Goal: Information Seeking & Learning: Learn about a topic

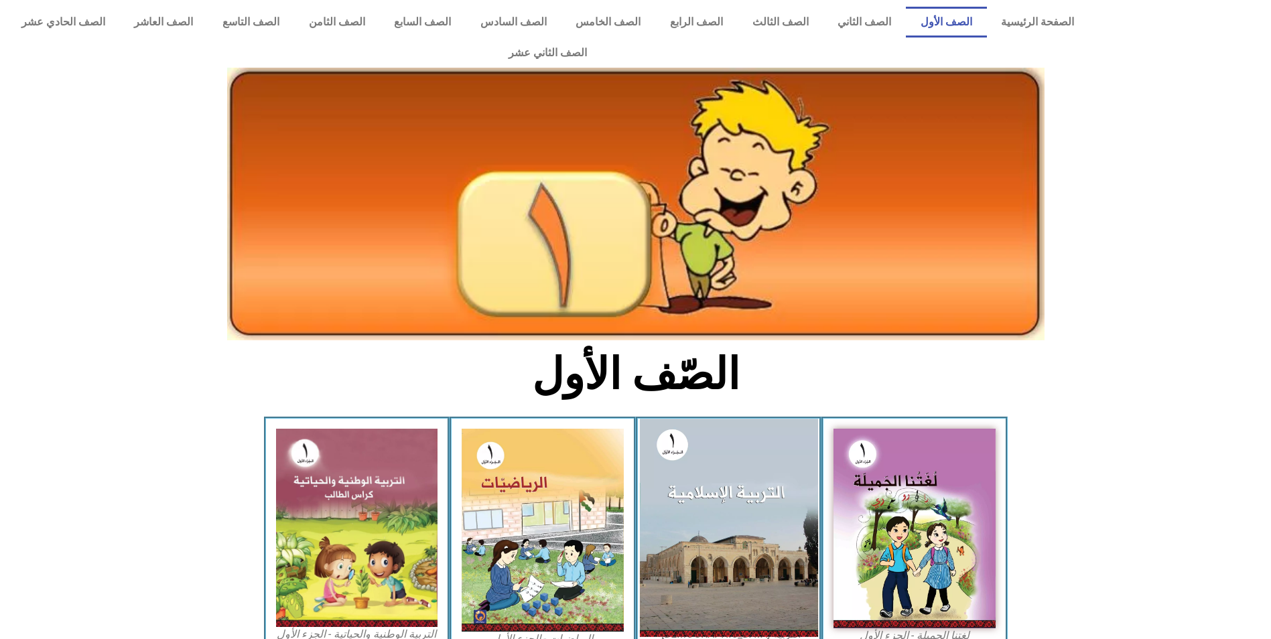
scroll to position [201, 0]
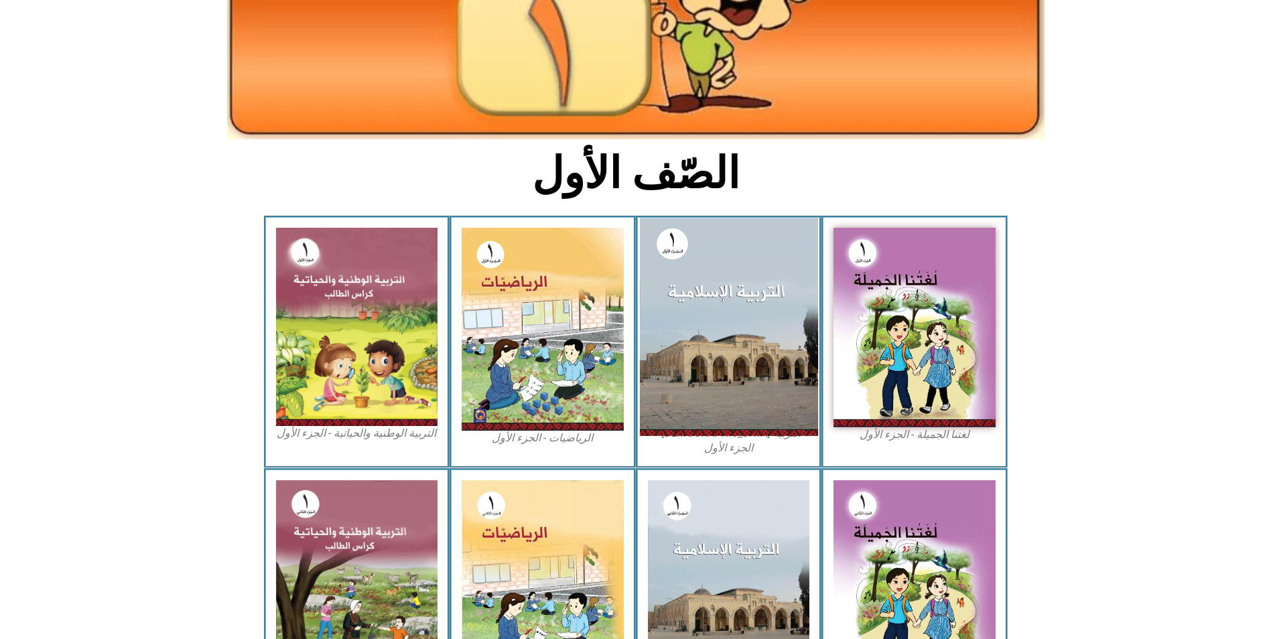
click at [762, 295] on img at bounding box center [728, 327] width 178 height 218
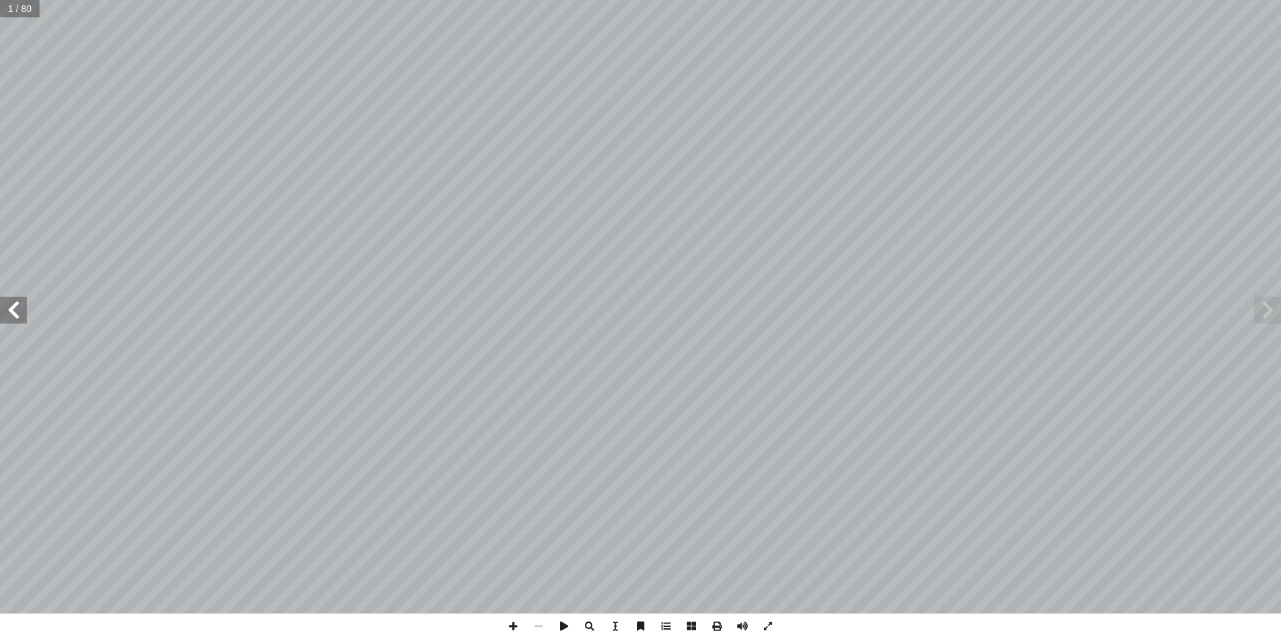
click at [21, 301] on span at bounding box center [13, 310] width 27 height 27
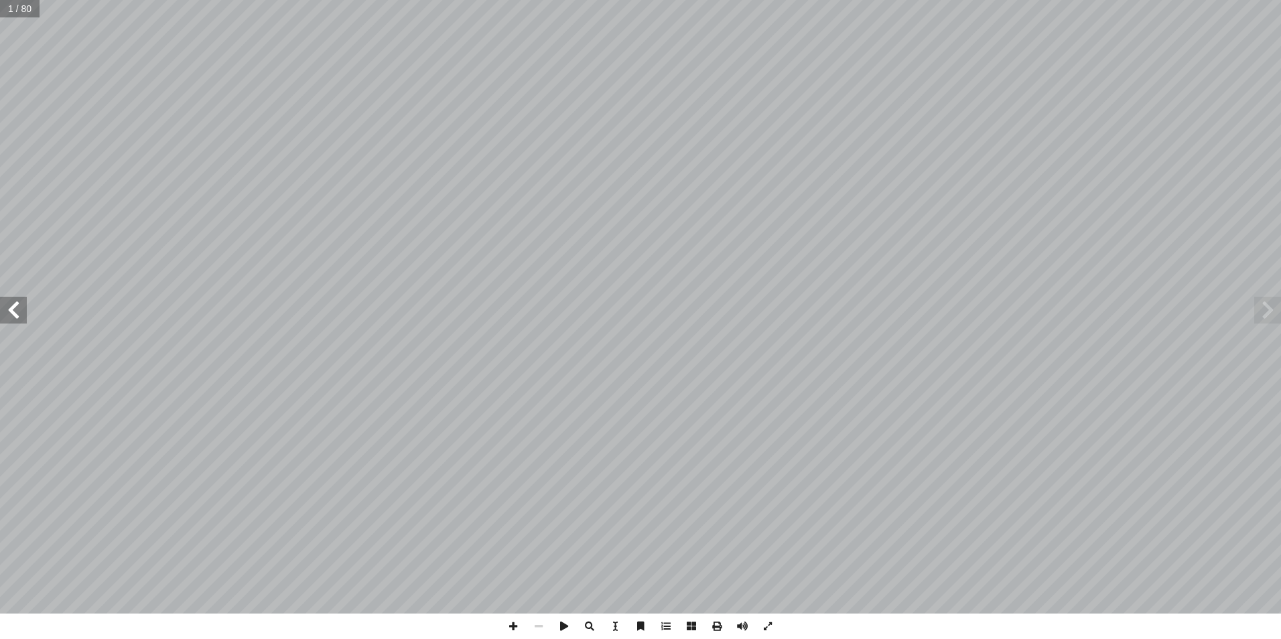
click at [21, 301] on span at bounding box center [13, 310] width 27 height 27
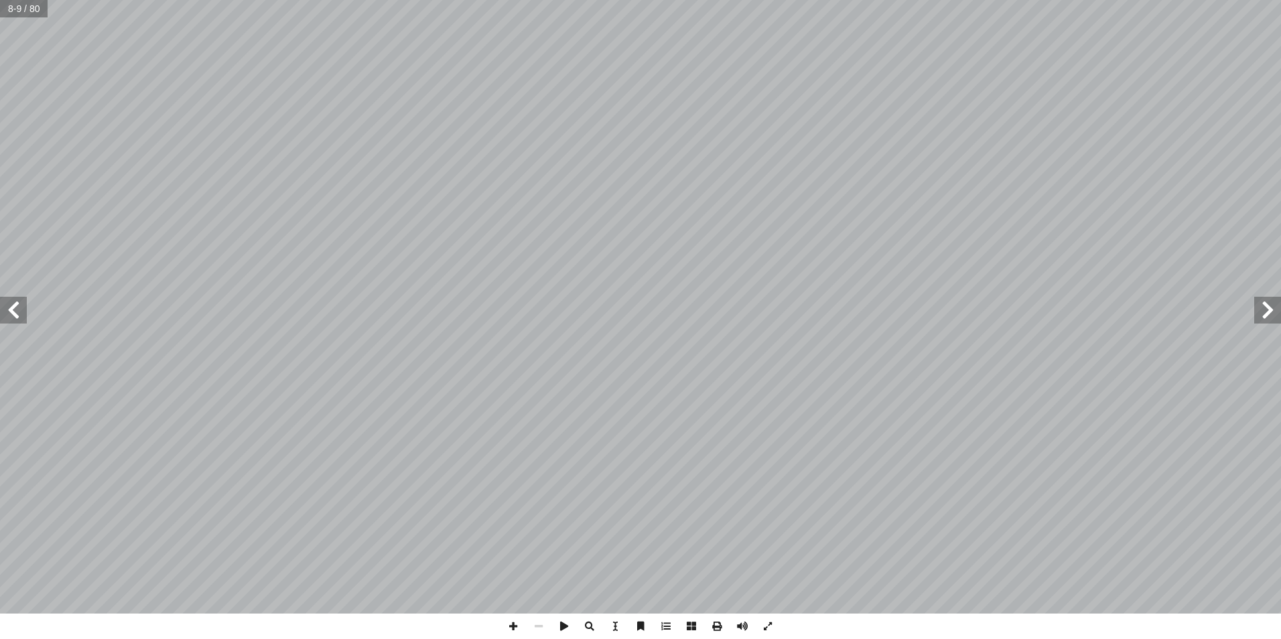
click at [21, 301] on span at bounding box center [13, 310] width 27 height 27
click at [514, 623] on span at bounding box center [513, 626] width 25 height 25
click at [541, 622] on span at bounding box center [538, 626] width 25 height 25
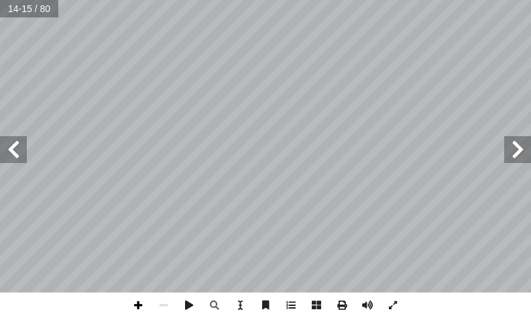
click at [141, 302] on span at bounding box center [137, 304] width 25 height 25
click at [15, 153] on span at bounding box center [13, 149] width 27 height 27
